Goal: Task Accomplishment & Management: Complete application form

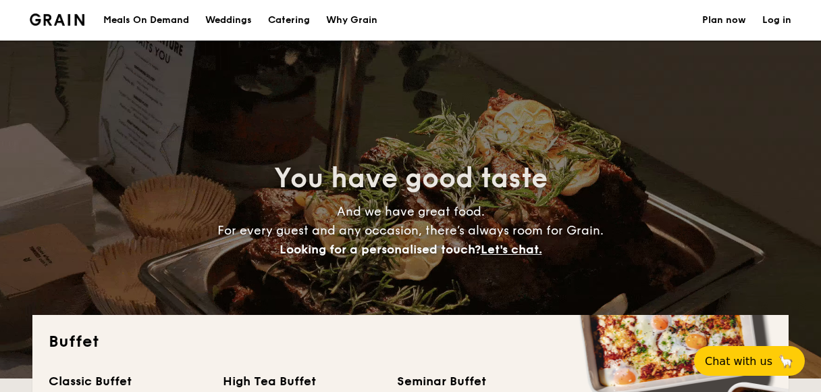
select select
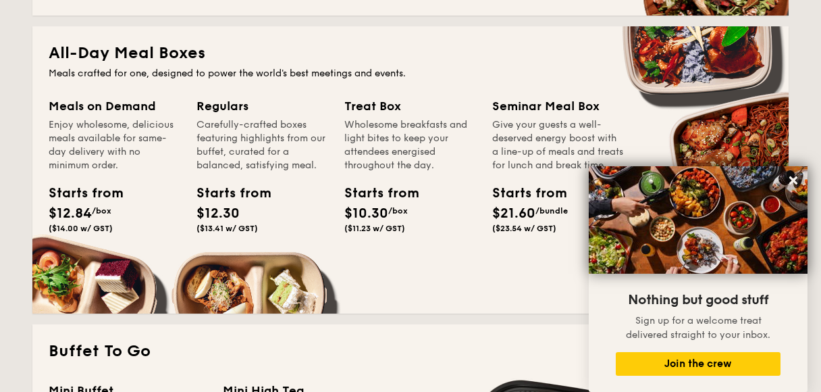
scroll to position [473, 0]
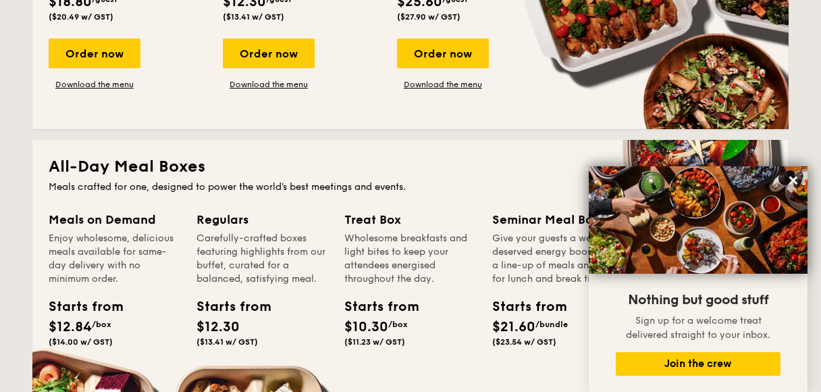
drag, startPoint x: 230, startPoint y: 221, endPoint x: 221, endPoint y: 215, distance: 10.7
click at [229, 221] on div "Regulars" at bounding box center [262, 219] width 132 height 19
drag, startPoint x: 155, startPoint y: 165, endPoint x: 221, endPoint y: 192, distance: 71.2
click at [155, 165] on h2 "All-Day Meal Boxes" at bounding box center [411, 167] width 724 height 22
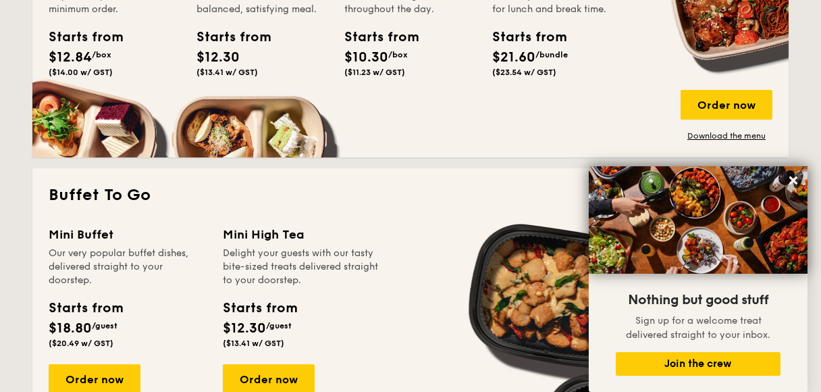
scroll to position [743, 0]
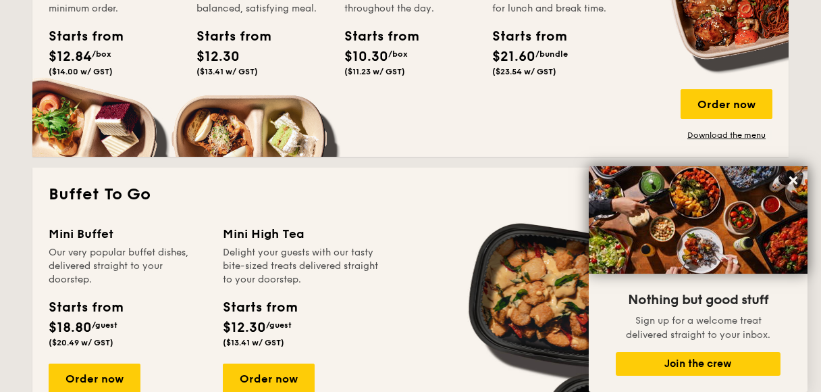
drag, startPoint x: 731, startPoint y: 135, endPoint x: 670, endPoint y: 136, distance: 60.1
click at [731, 135] on link "Download the menu" at bounding box center [727, 135] width 92 height 11
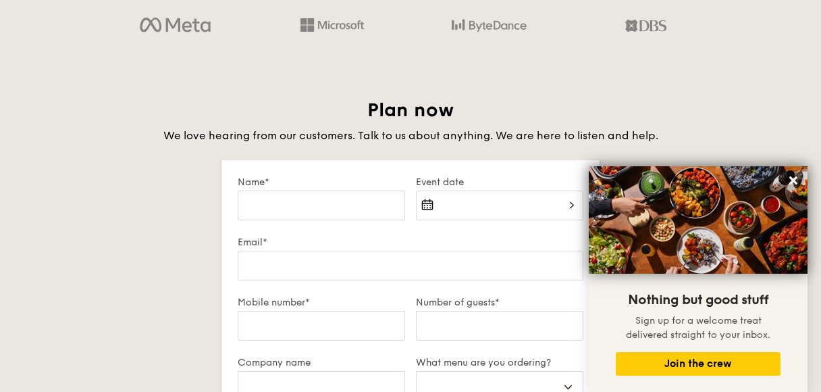
scroll to position [2228, 0]
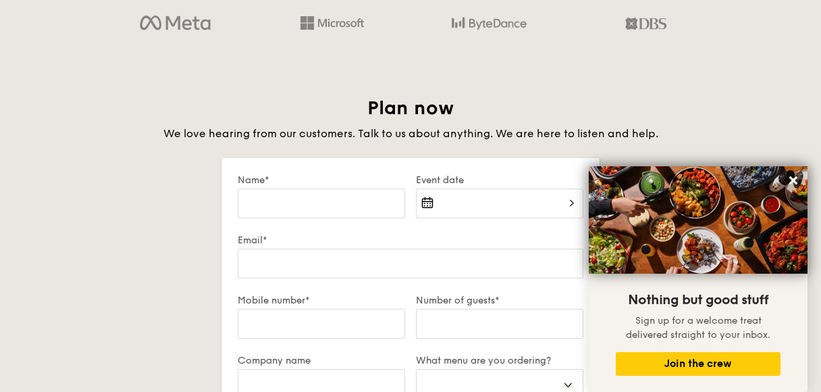
click at [308, 186] on div "Name*" at bounding box center [321, 204] width 178 height 60
click at [310, 202] on input "Name*" at bounding box center [321, 203] width 167 height 30
type input "[PERSON_NAME]"
type input "[EMAIL_ADDRESS][DOMAIN_NAME]"
type input "96932728"
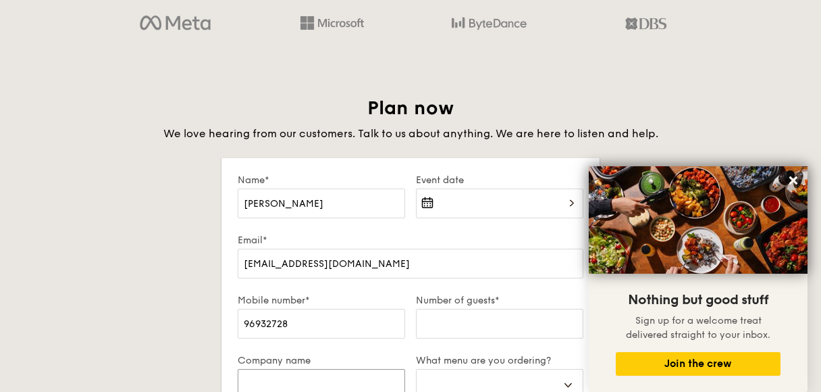
type input "Frasers Property Limted"
select select
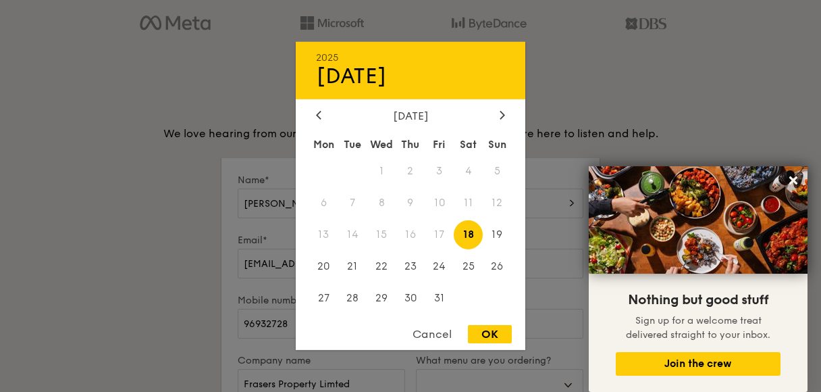
click at [454, 205] on div "2025 Oct [DATE] Tue Wed Thu Fri Sat Sun 1 2 3 4 5 6 7 8 9 10 11 12 13 14 15 16 …" at bounding box center [499, 211] width 167 height 46
click at [413, 265] on span "23" at bounding box center [410, 265] width 29 height 29
drag, startPoint x: 485, startPoint y: 336, endPoint x: 339, endPoint y: 288, distance: 153.3
click at [485, 336] on div "OK" at bounding box center [490, 334] width 44 height 18
type input "[DATE]"
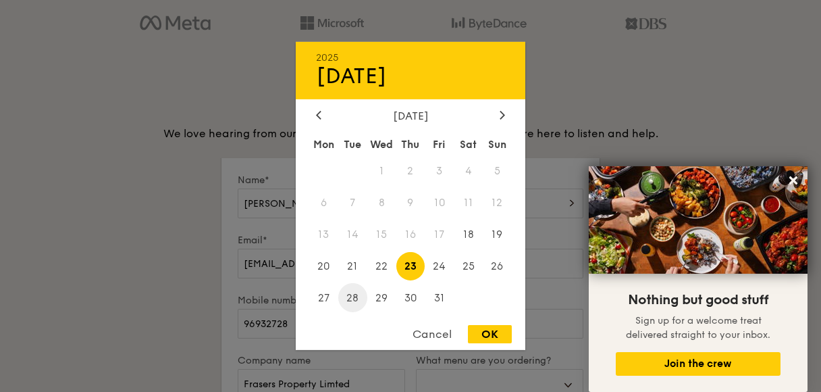
select select
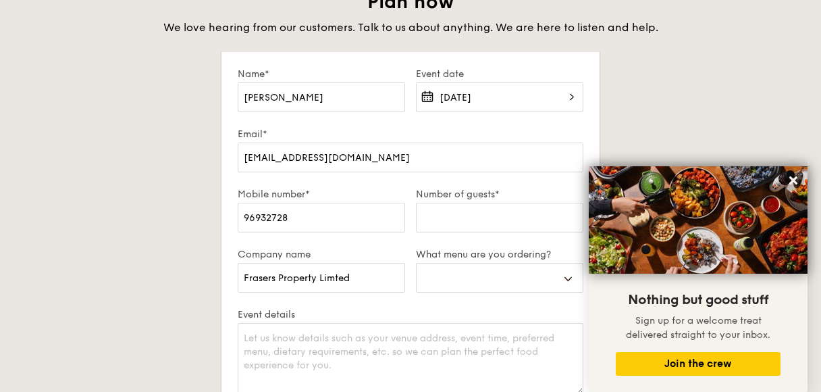
scroll to position [2363, 0]
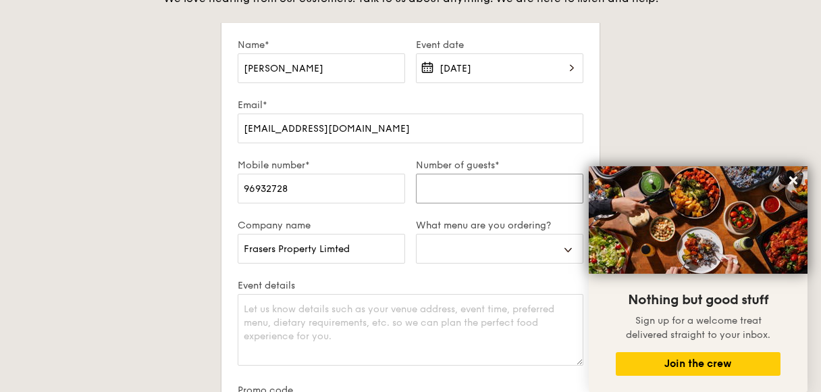
click at [444, 183] on input "Number of guests*" at bounding box center [499, 189] width 167 height 30
type input "2"
select select
type input "26"
select select
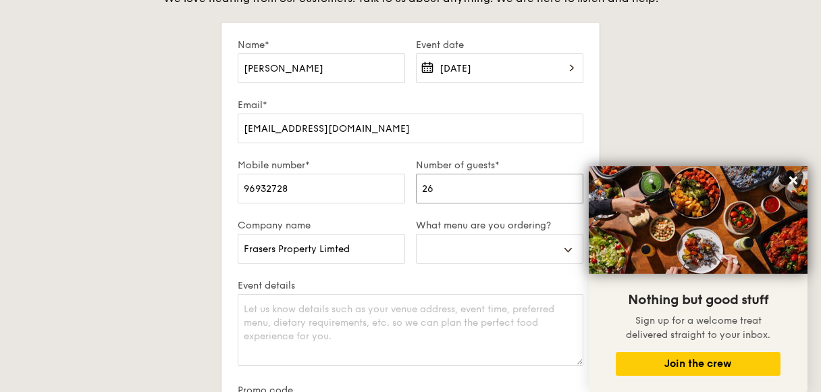
type input "26"
click at [434, 254] on select "Buffet Mini Buffet High Tea Canapés Meal Boxes Wedding" at bounding box center [499, 249] width 167 height 30
click at [487, 245] on select "Buffet Mini Buffet High Tea Canapés Meal Boxes Wedding" at bounding box center [499, 249] width 167 height 30
select select "mealBoxes"
click at [416, 234] on select "Buffet Mini Buffet High Tea Canapés Meal Boxes Wedding" at bounding box center [499, 249] width 167 height 30
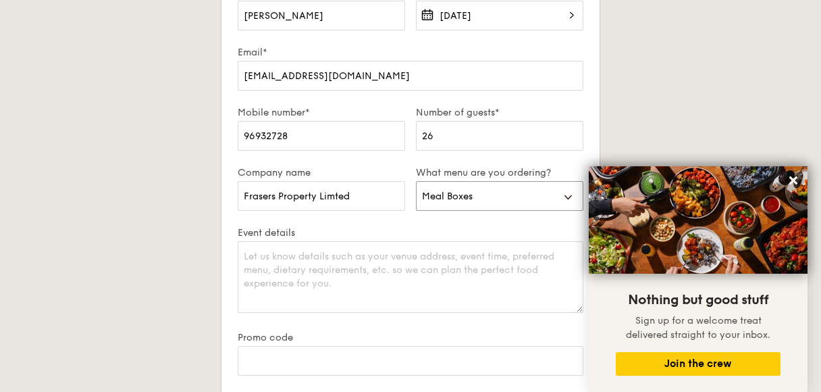
scroll to position [2431, 0]
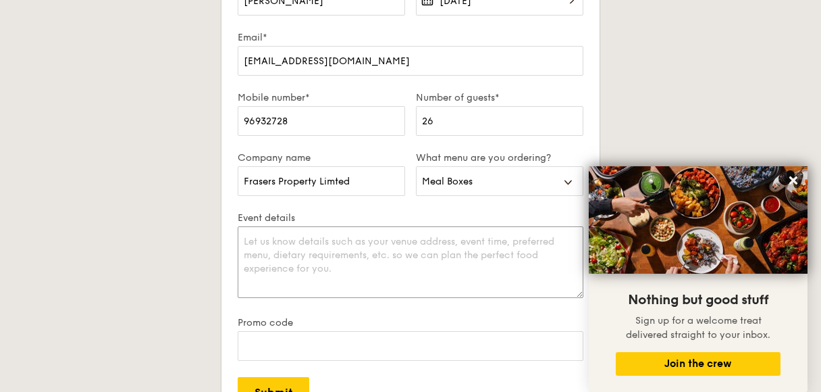
click at [306, 249] on textarea "Event details" at bounding box center [411, 262] width 346 height 72
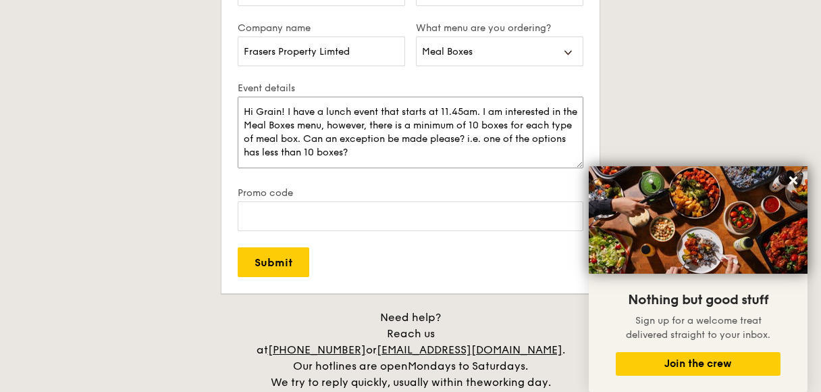
scroll to position [2566, 0]
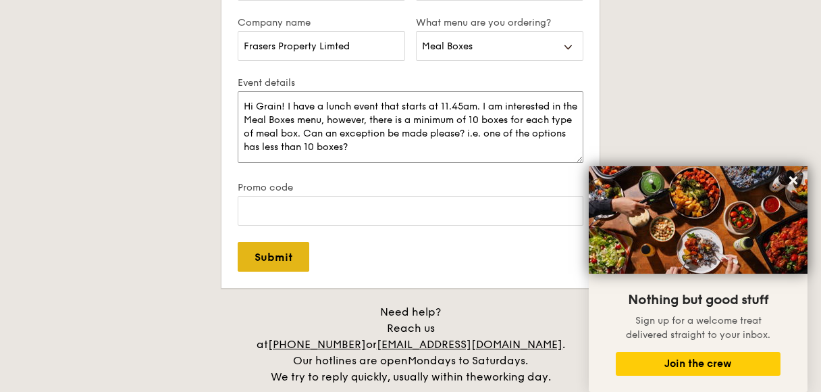
type textarea "Hi Grain! I have a lunch event that starts at 11.45am. I am interested in the M…"
click at [282, 259] on input "Submit" at bounding box center [274, 257] width 72 height 30
select select
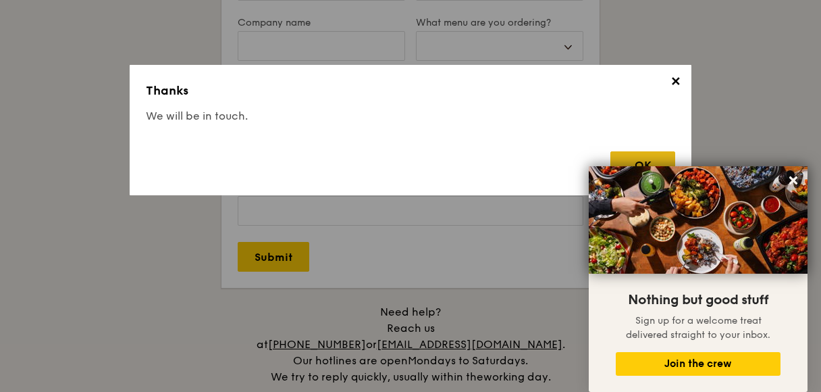
click at [654, 155] on div "OK" at bounding box center [642, 165] width 65 height 28
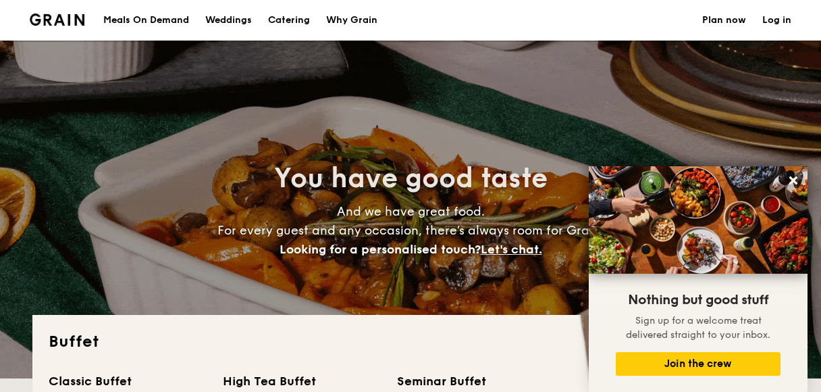
scroll to position [0, 0]
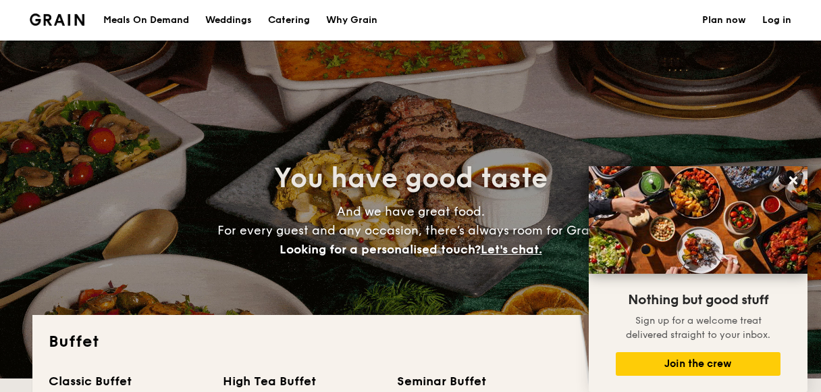
click at [144, 216] on h4 "And we have great food. For every guest and any occasion, there’s always room f…" at bounding box center [411, 230] width 604 height 57
click at [350, 18] on div "Why Grain" at bounding box center [351, 20] width 51 height 41
